Goal: Transaction & Acquisition: Subscribe to service/newsletter

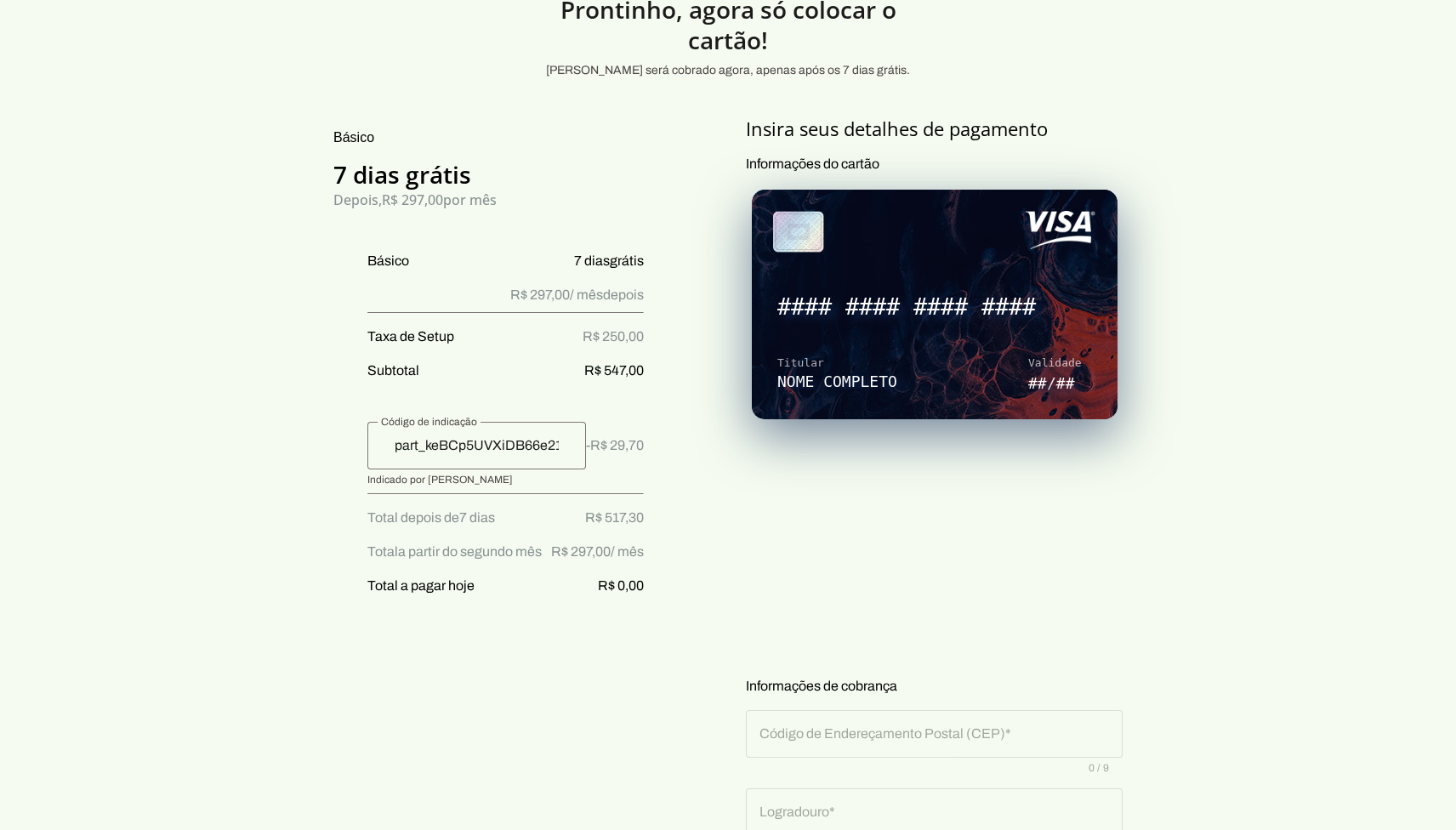
scroll to position [89, 0]
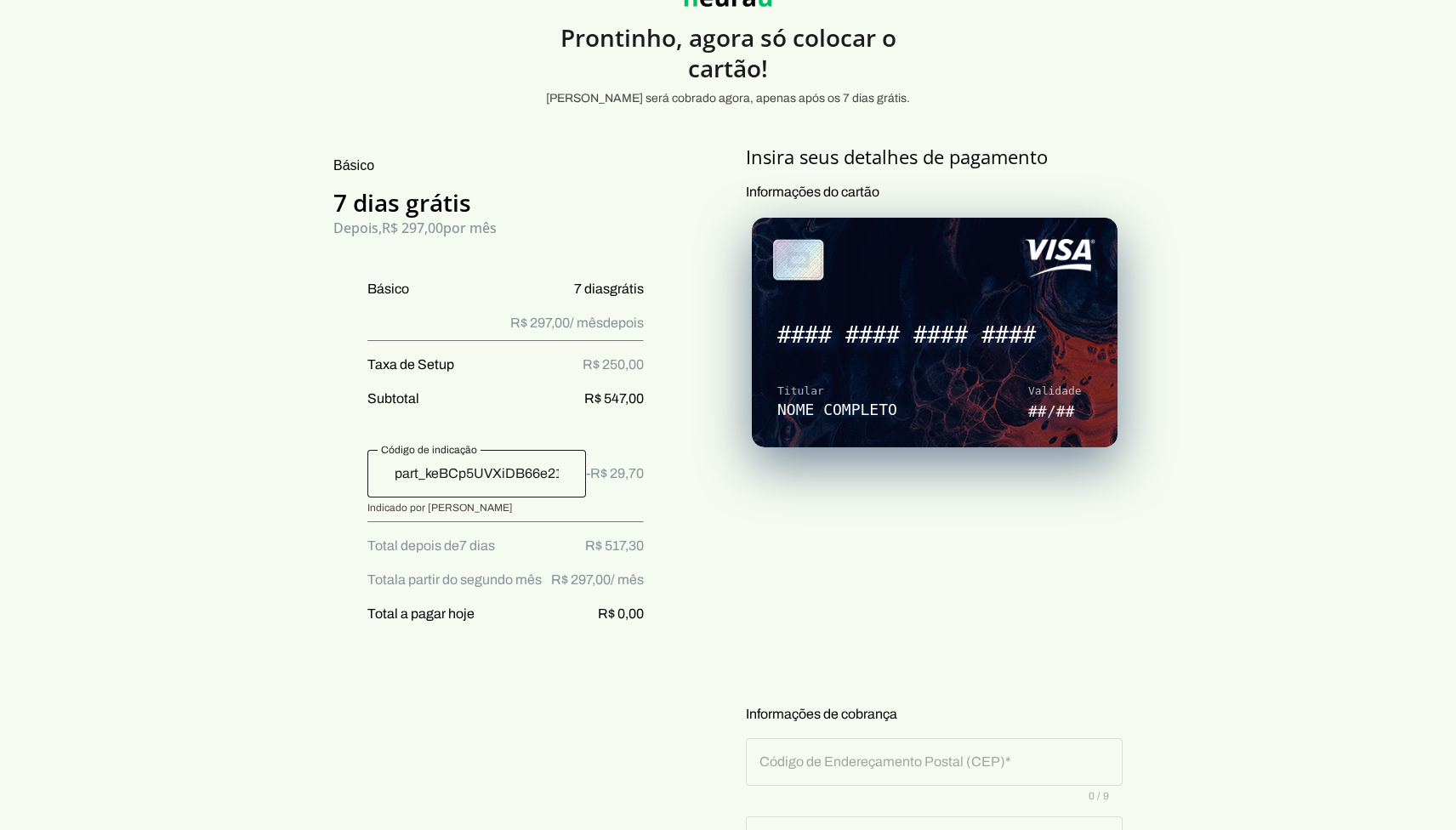
drag, startPoint x: 361, startPoint y: 507, endPoint x: 501, endPoint y: 509, distance: 140.0
click at [501, 509] on ul "Básico 7 dias grátis R$ 297,00 / mês depois Taxa de Setup R$ 250,00 Subtotal R$…" at bounding box center [488, 458] width 310 height 359
click at [409, 475] on input "part_keBCp5UVXiDB66e21DAyCQG8" at bounding box center [477, 474] width 191 height 20
click at [625, 477] on span "-R$ 29,70" at bounding box center [615, 474] width 58 height 20
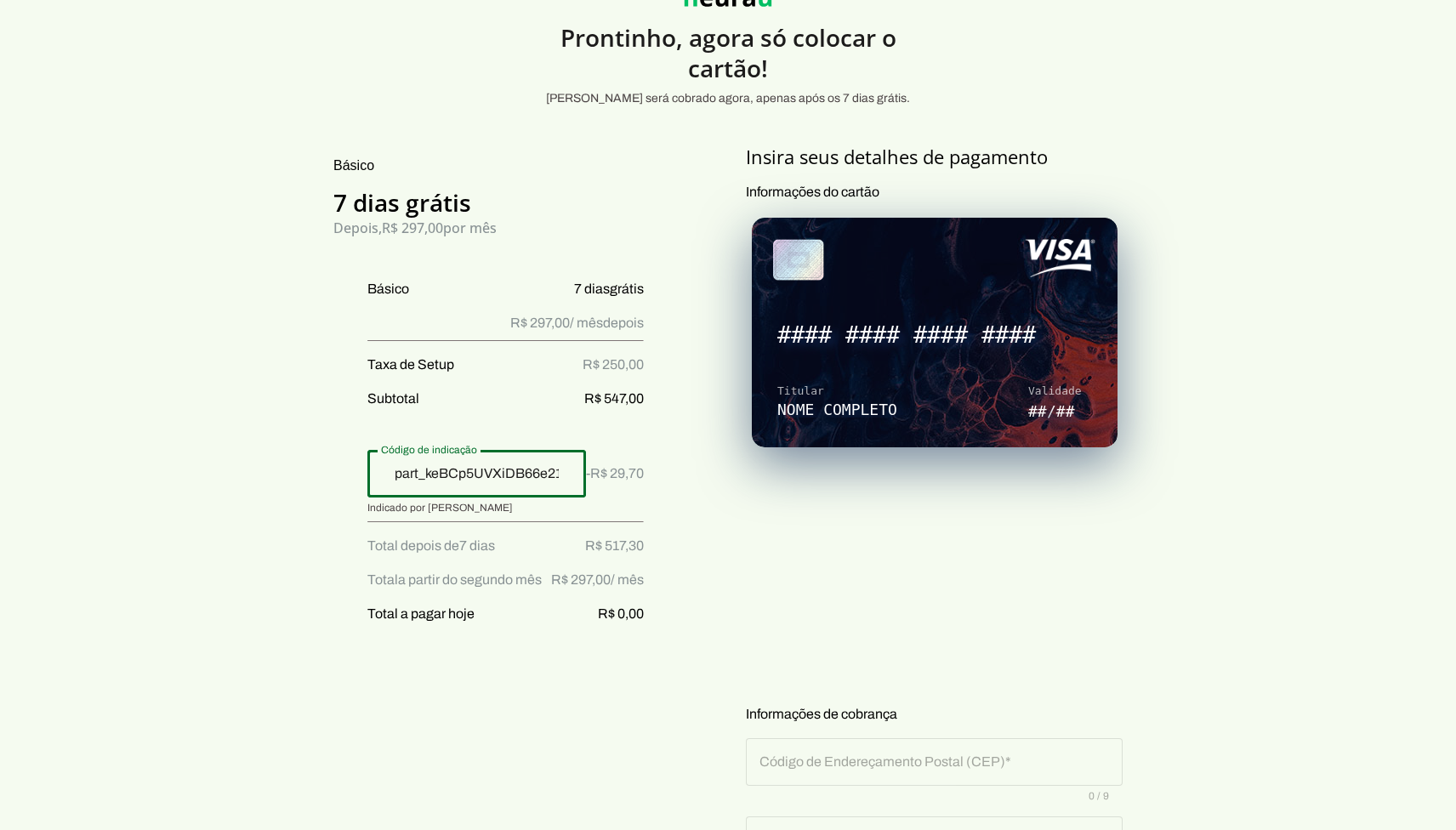
drag, startPoint x: 581, startPoint y: 477, endPoint x: 682, endPoint y: 470, distance: 101.2
click at [674, 470] on div "Básico 7 dias grátis Depois, R$ 297,00 por mês Básico 7 dias grátis R$ 297,00 /…" at bounding box center [488, 746] width 372 height 1202
click at [658, 554] on div "Básico 7 dias grátis Depois, R$ 297,00 por mês Básico 7 dias grátis R$ 297,00 /…" at bounding box center [488, 746] width 372 height 1202
drag, startPoint x: 596, startPoint y: 545, endPoint x: 660, endPoint y: 536, distance: 64.6
click at [660, 536] on div "Básico 7 dias grátis Depois, R$ 297,00 por mês Básico 7 dias grátis R$ 297,00 /…" at bounding box center [488, 746] width 372 height 1202
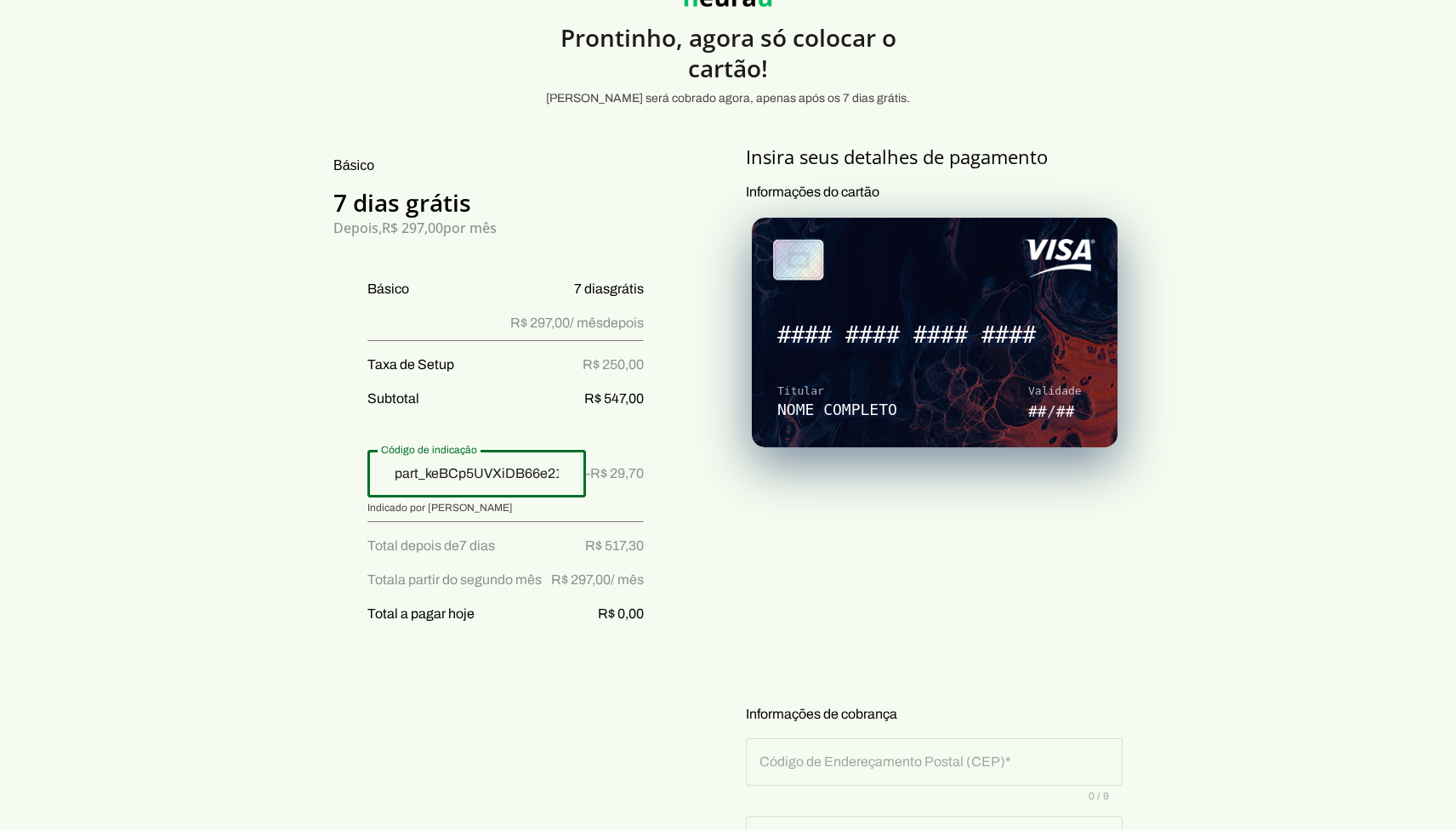
click at [662, 573] on div "Básico 7 dias grátis Depois, R$ 297,00 por mês Básico 7 dias grátis R$ 297,00 /…" at bounding box center [488, 746] width 372 height 1202
click at [423, 481] on input "part_keBCp5UVXiDB66e21DAyCQG8" at bounding box center [477, 474] width 191 height 20
click at [408, 477] on input "part_keBCp5UVXiDB66e21DAyCQG8" at bounding box center [477, 474] width 191 height 20
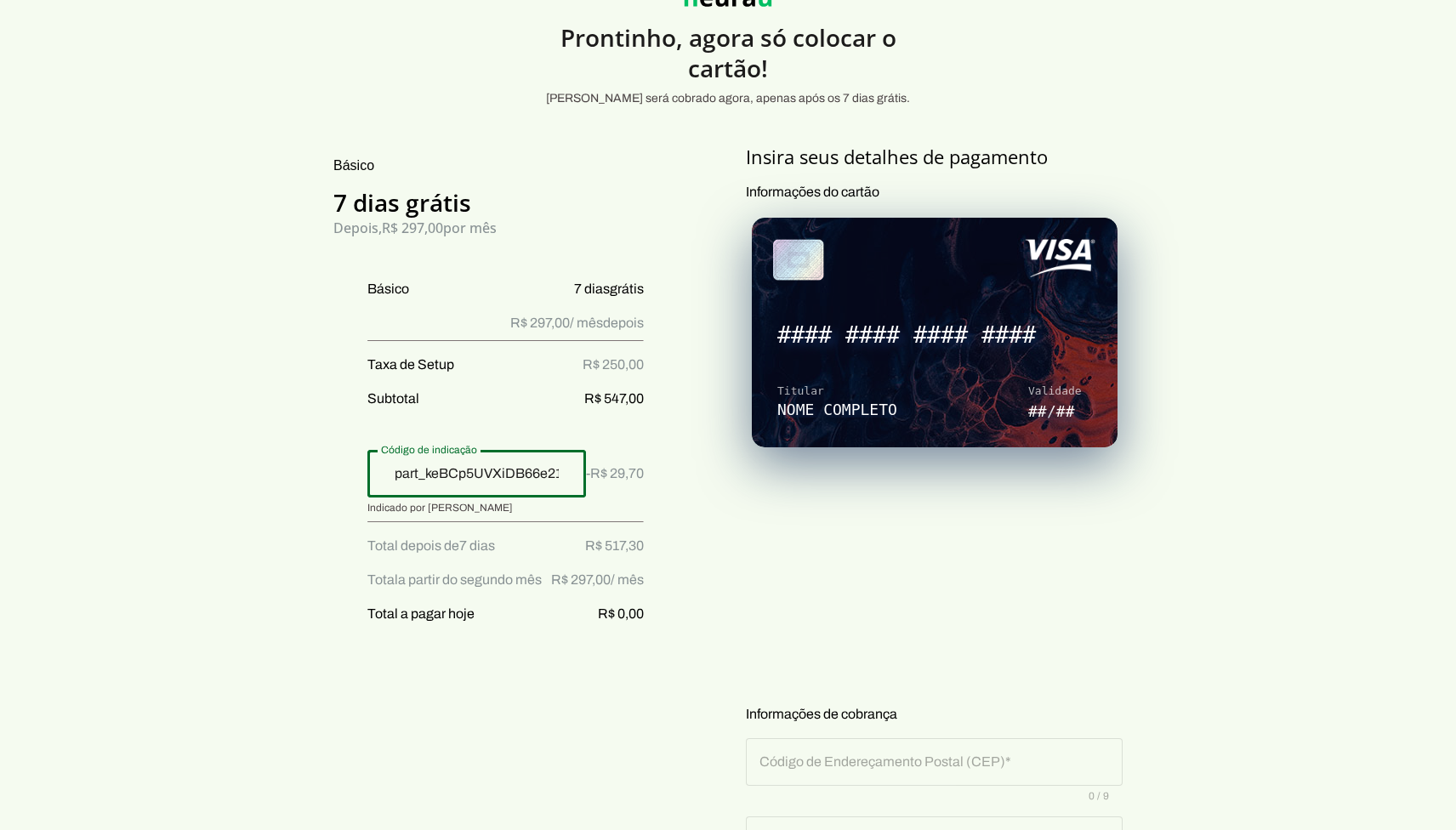
click at [402, 477] on input "part_keBCp5UVXiDB66e21DAyCQG8" at bounding box center [477, 474] width 191 height 20
drag, startPoint x: 408, startPoint y: 477, endPoint x: 392, endPoint y: 477, distance: 16.0
click at [392, 477] on input "part_keBCp5UVXiDB66e21DAyCQG8" at bounding box center [477, 474] width 191 height 20
click at [412, 477] on input "part_keBCp5UVXiDB66e21DAyCQG8" at bounding box center [477, 474] width 191 height 20
click at [441, 477] on input "part_keBCp5UVXiDB66e21DAyCQG8" at bounding box center [477, 474] width 191 height 20
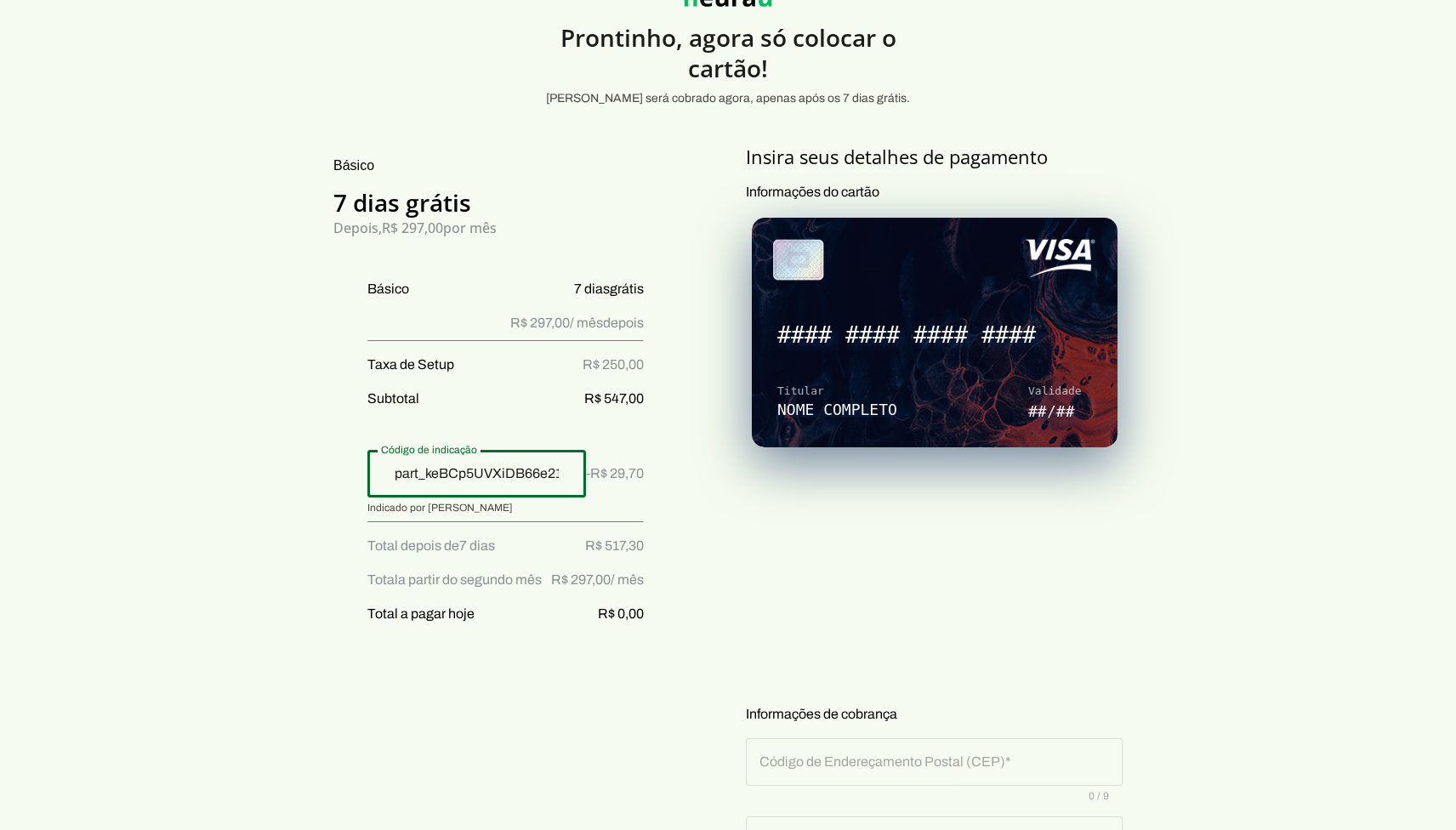
click at [441, 477] on input "part_keBCp5UVXiDB66e21DAyCQG8" at bounding box center [477, 474] width 191 height 20
click at [466, 477] on input "part_keBCp5UVXiDB66e21DAyCQG8" at bounding box center [477, 474] width 191 height 20
click at [465, 477] on input "part_keBCp5UVXiDB66e21DAyCQG8" at bounding box center [477, 474] width 191 height 20
click at [309, 442] on div "Básico 7 dias grátis Depois, R$ 297,00 por mês Básico 7 dias grátis R$ 297,00 /…" at bounding box center [488, 746] width 372 height 1202
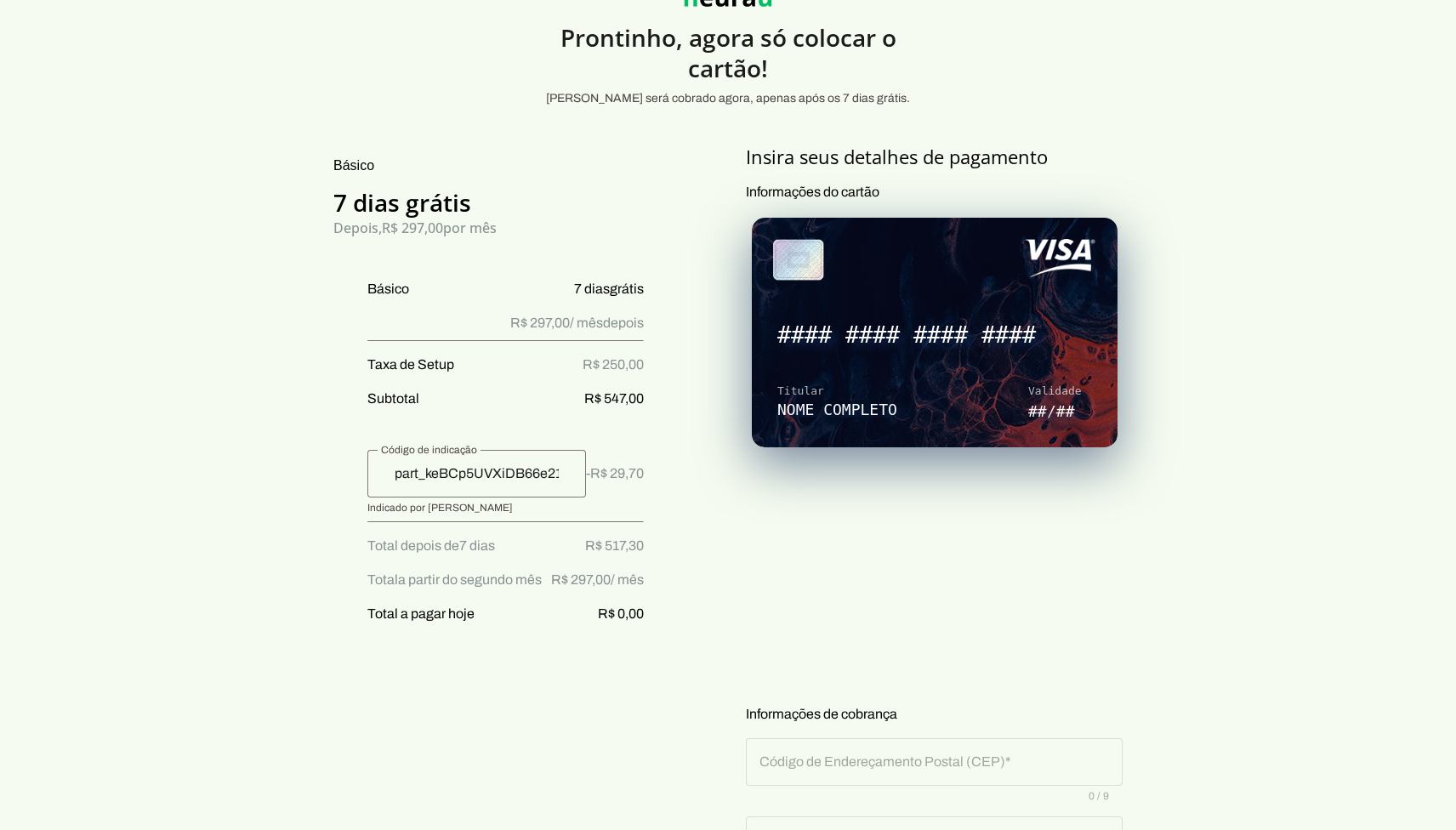
click at [546, 651] on div "Básico 7 dias grátis Depois, R$ 297,00 por mês Básico 7 dias grátis R$ 297,00 /…" at bounding box center [488, 746] width 372 height 1202
click at [621, 498] on div "-R$ 29,70" at bounding box center [506, 482] width 276 height 65
click at [621, 472] on span "-R$ 29,70" at bounding box center [615, 474] width 58 height 20
click at [674, 688] on div "Básico 7 dias grátis Depois, R$ 297,00 por mês Básico 7 dias grátis R$ 297,00 /…" at bounding box center [488, 746] width 372 height 1202
